Goal: Task Accomplishment & Management: Manage account settings

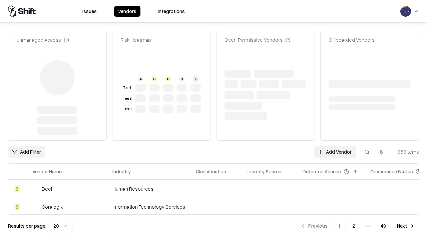
click at [334, 146] on link "Add Vendor" at bounding box center [335, 152] width 42 height 12
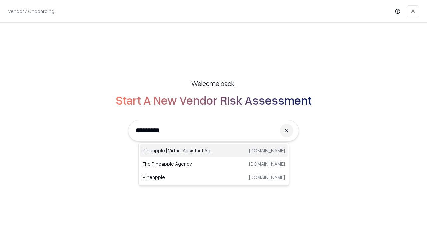
click at [214, 151] on div "Pineapple | Virtual Assistant Agency [DOMAIN_NAME]" at bounding box center [213, 150] width 147 height 13
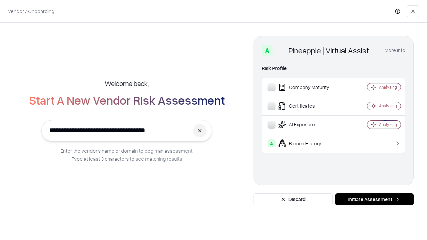
type input "**********"
click at [374, 199] on button "Initiate Assessment" at bounding box center [374, 199] width 78 height 12
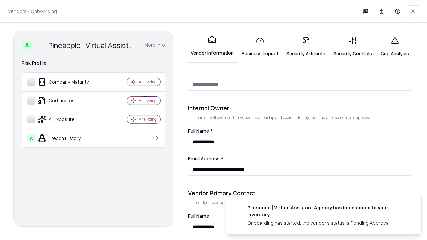
scroll to position [345, 0]
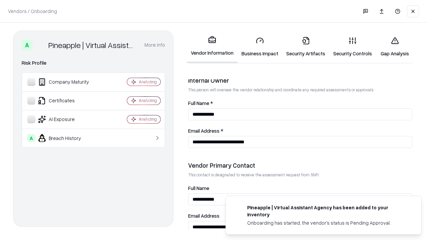
click at [305, 47] on link "Security Artifacts" at bounding box center [305, 46] width 47 height 31
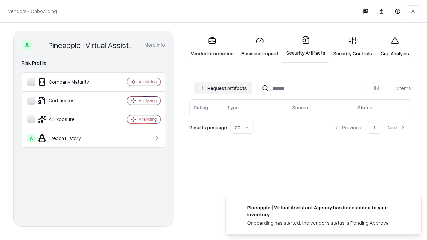
click at [223, 88] on button "Request Artifacts" at bounding box center [223, 88] width 58 height 12
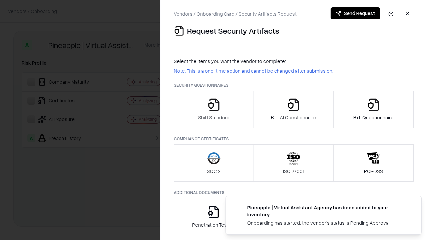
click at [373, 109] on icon "button" at bounding box center [373, 104] width 13 height 13
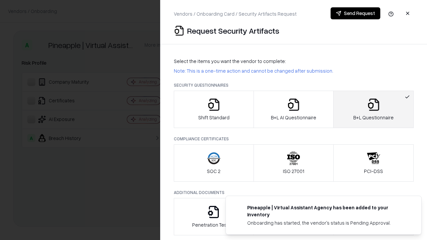
click at [293, 109] on icon "button" at bounding box center [293, 104] width 13 height 13
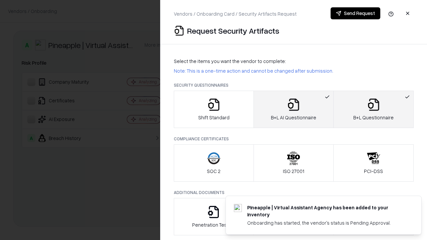
click at [355, 13] on button "Send Request" at bounding box center [355, 13] width 50 height 12
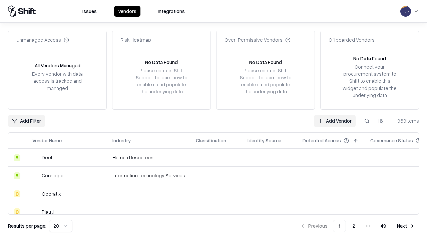
click at [367, 121] on button at bounding box center [367, 121] width 12 height 12
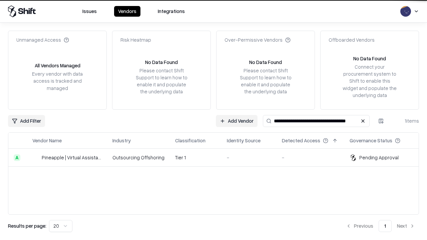
type input "**********"
click at [217, 157] on td "Tier 1" at bounding box center [196, 158] width 52 height 18
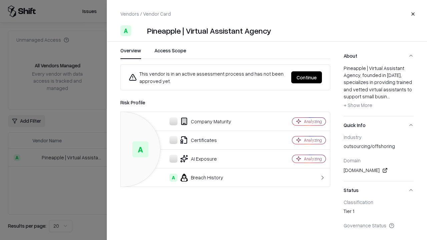
click at [306, 77] on button "Continue" at bounding box center [306, 77] width 31 height 12
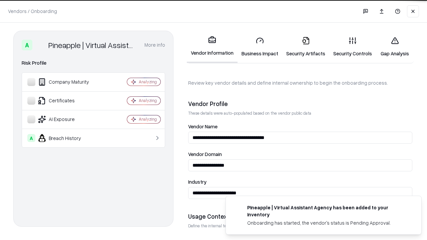
click at [305, 47] on link "Security Artifacts" at bounding box center [305, 46] width 47 height 31
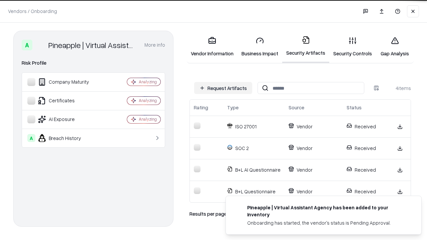
click at [394, 47] on link "Gap Analysis" at bounding box center [395, 46] width 38 height 31
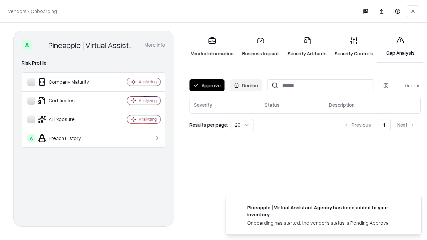
click at [207, 85] on button "Approve" at bounding box center [206, 85] width 35 height 12
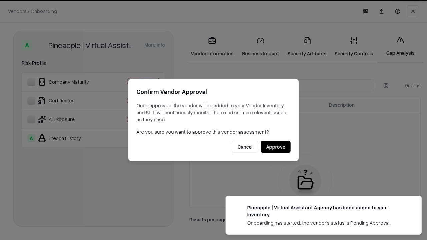
click at [275, 147] on button "Approve" at bounding box center [276, 147] width 30 height 12
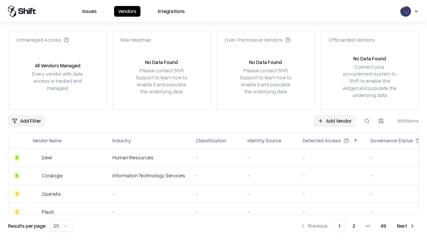
type input "**********"
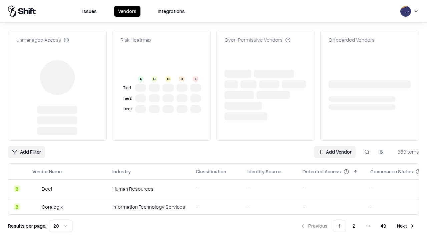
click at [334, 146] on link "Add Vendor" at bounding box center [335, 152] width 42 height 12
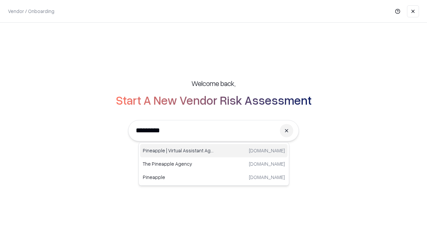
click at [214, 151] on div "Pineapple | Virtual Assistant Agency [DOMAIN_NAME]" at bounding box center [213, 150] width 147 height 13
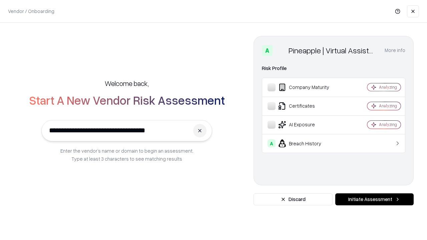
type input "**********"
click at [374, 199] on button "Initiate Assessment" at bounding box center [374, 199] width 78 height 12
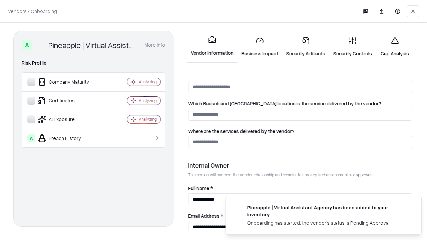
scroll to position [345, 0]
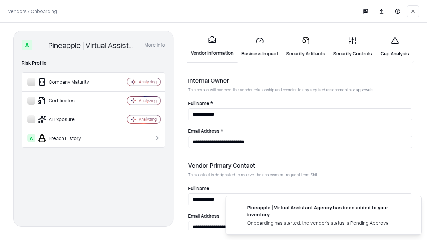
click at [394, 47] on link "Gap Analysis" at bounding box center [395, 46] width 38 height 31
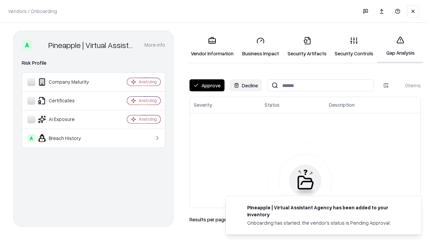
click at [207, 85] on button "Approve" at bounding box center [206, 85] width 35 height 12
